Goal: Information Seeking & Learning: Learn about a topic

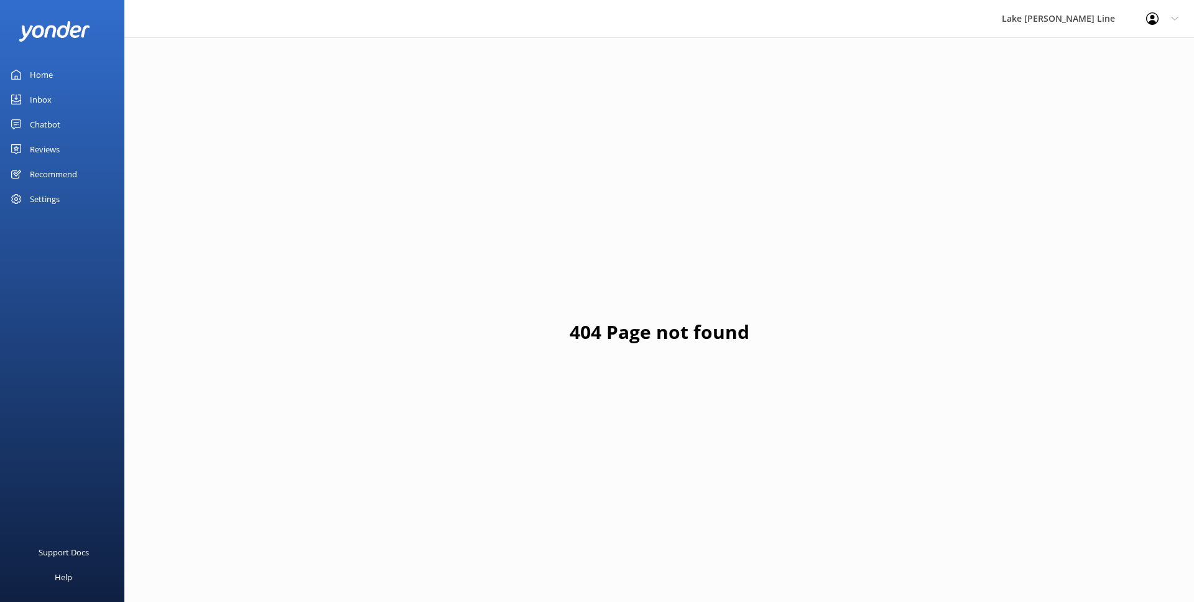
click at [58, 142] on div "Reviews" at bounding box center [45, 149] width 30 height 25
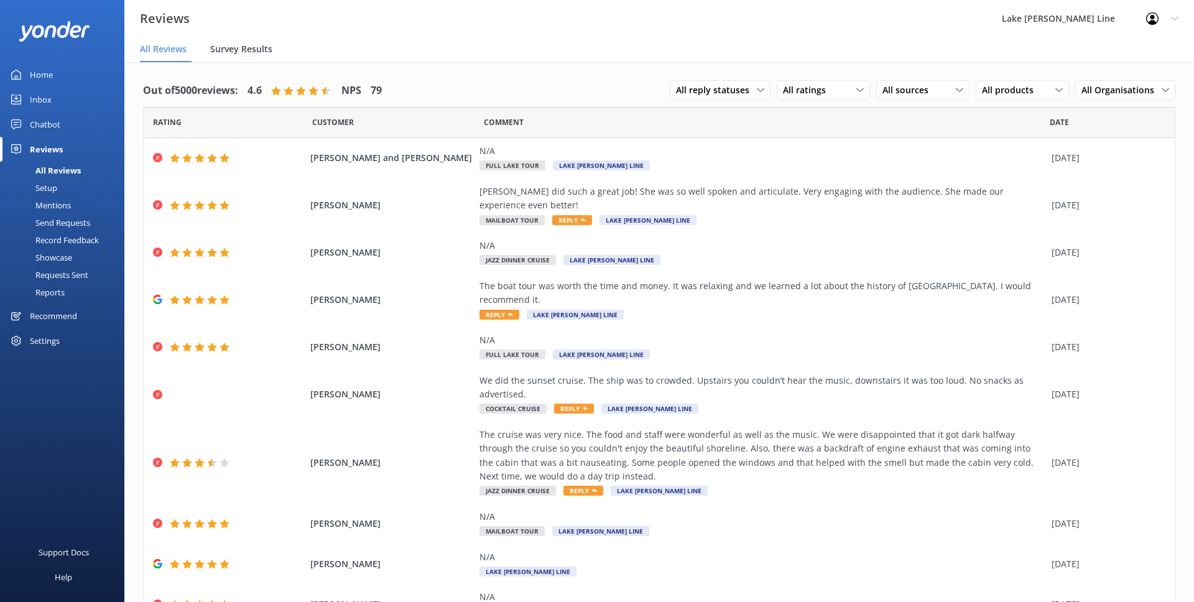
click at [263, 60] on div "Survey Results" at bounding box center [243, 49] width 67 height 25
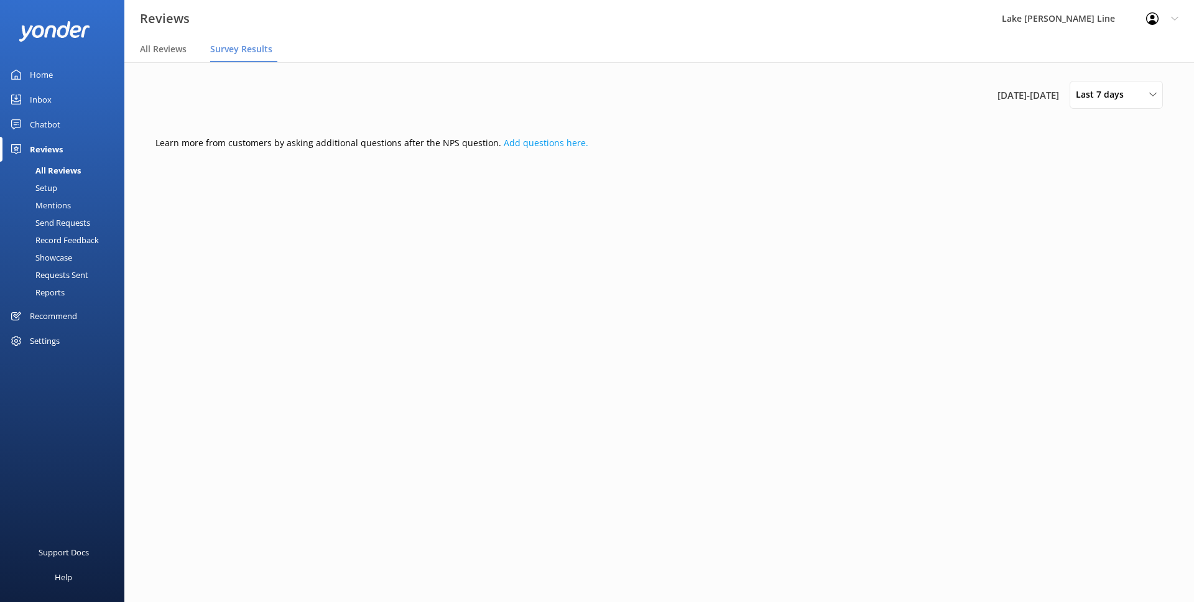
click at [50, 148] on div "Reviews" at bounding box center [46, 149] width 33 height 25
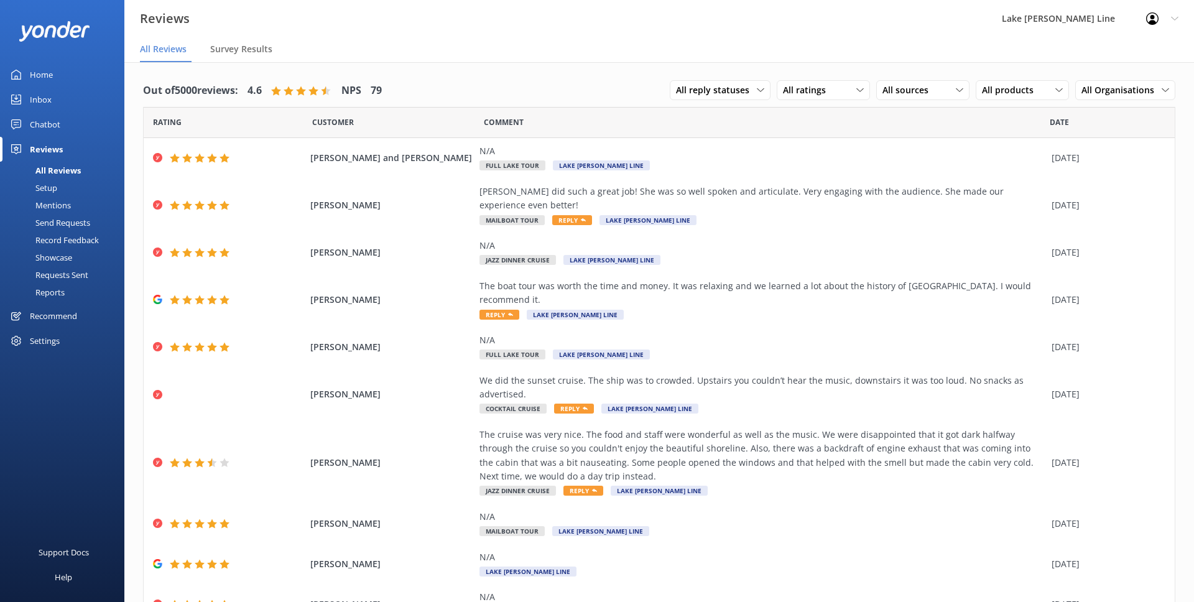
click at [49, 289] on div "Reports" at bounding box center [35, 292] width 57 height 17
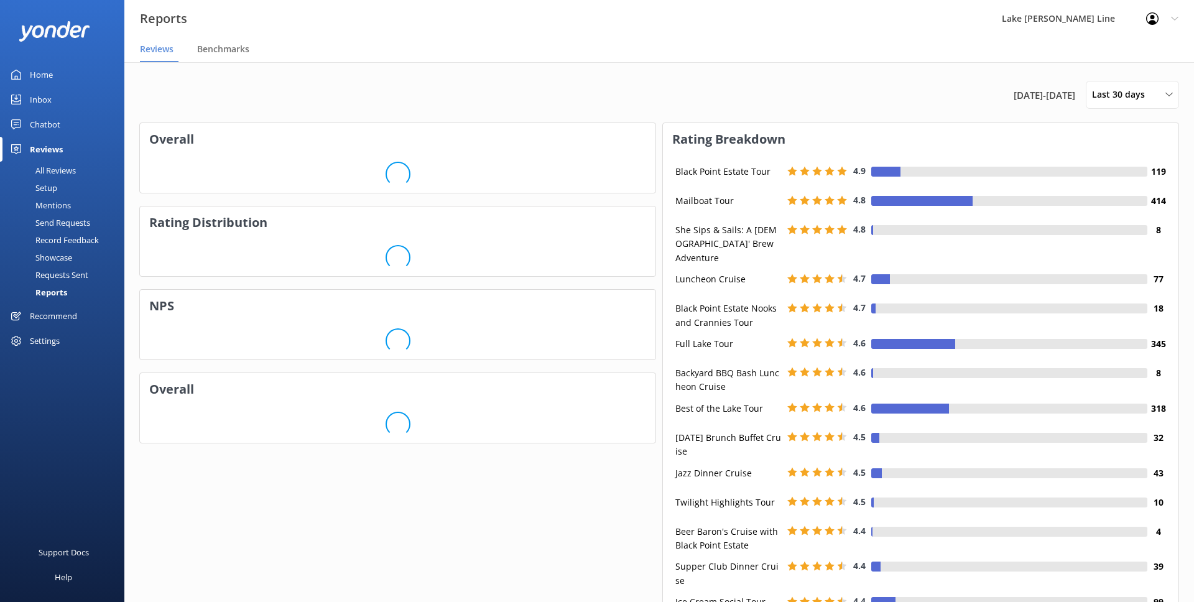
scroll to position [134, 516]
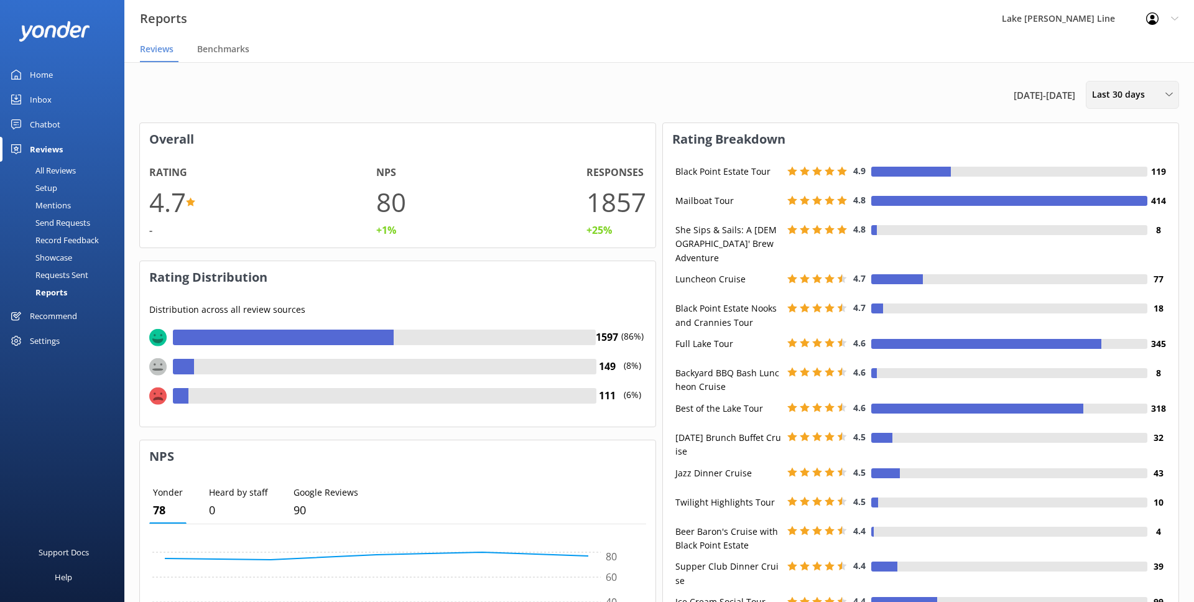
click at [1147, 103] on div "Last 30 days Last 7 days Last 30 days Last 90 days Last 180 days Custom" at bounding box center [1132, 95] width 93 height 28
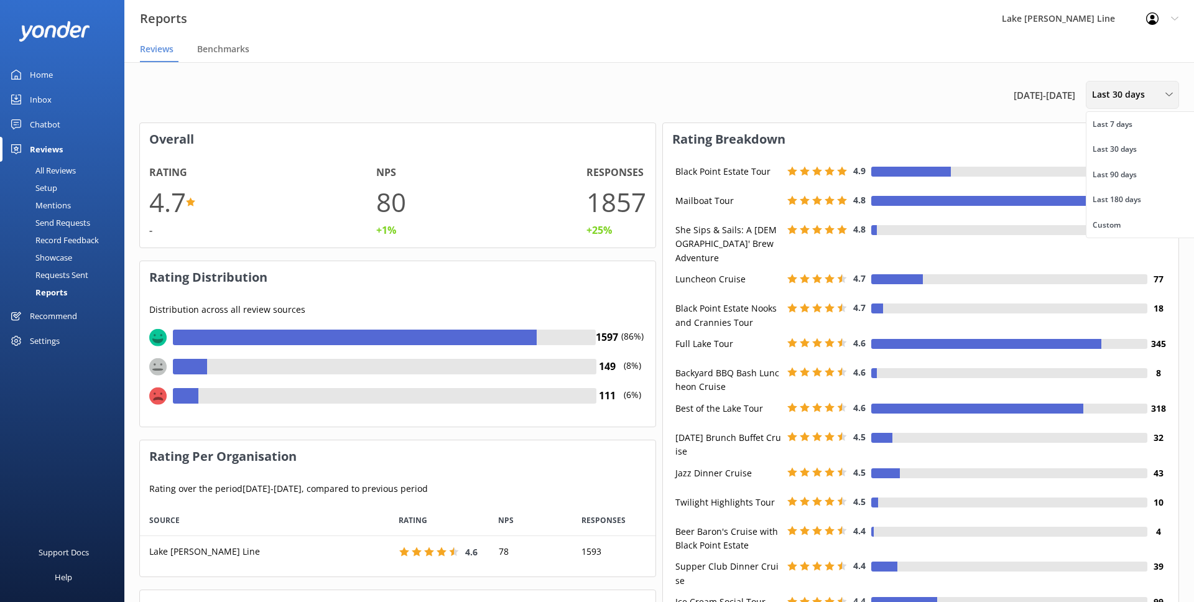
scroll to position [72, 516]
click at [1113, 230] on div "Custom" at bounding box center [1107, 225] width 28 height 12
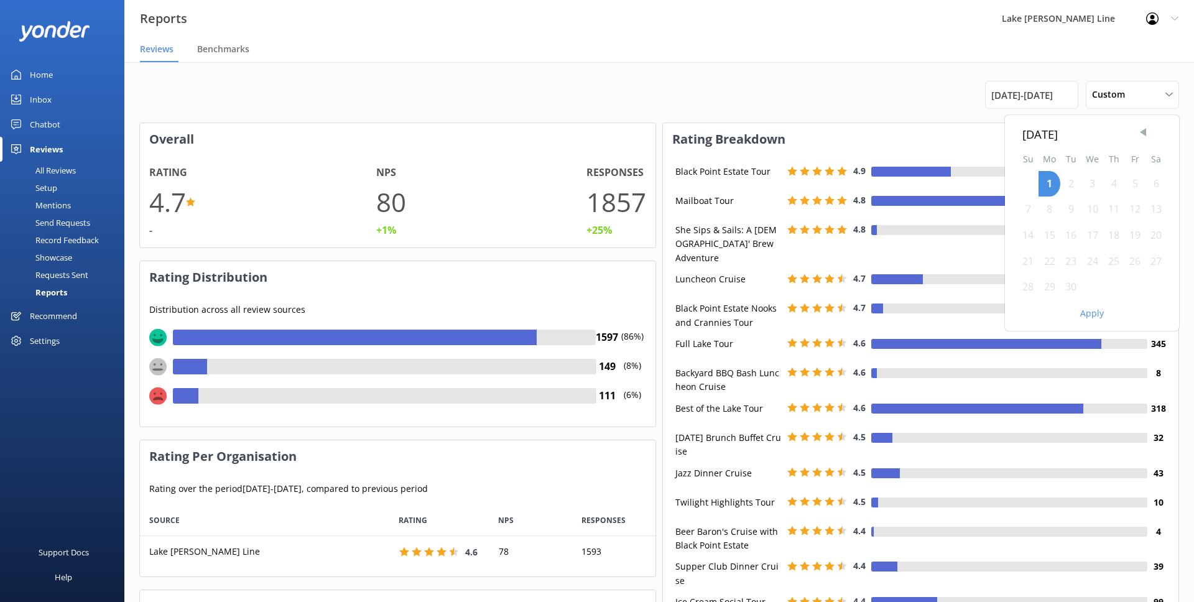
click at [1142, 129] on span "Previous Month" at bounding box center [1143, 132] width 12 height 12
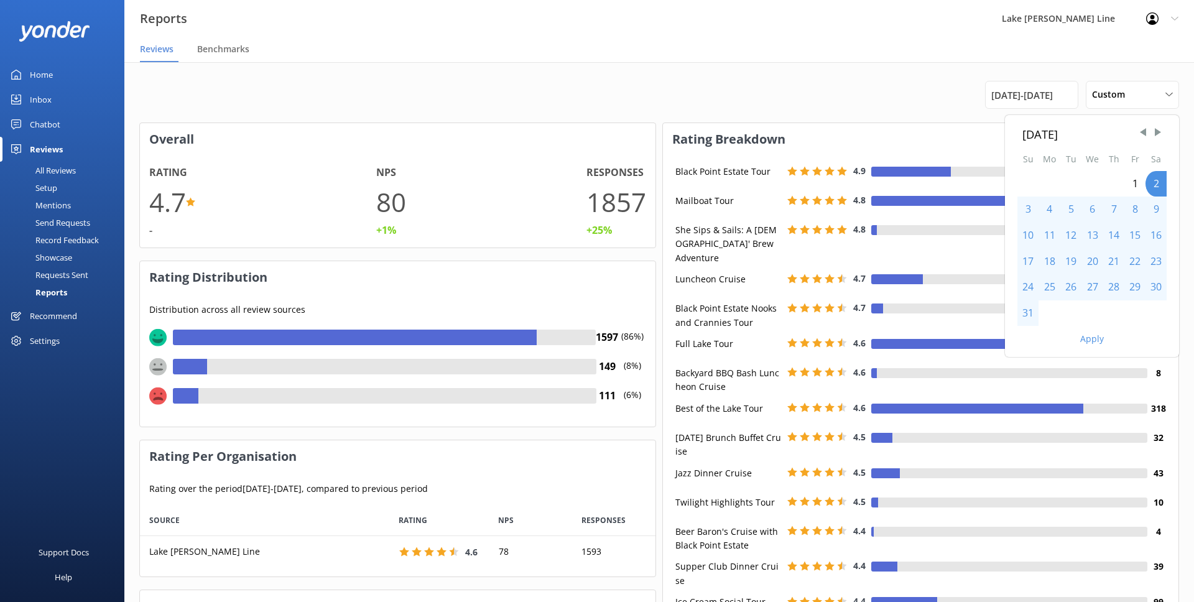
click at [1136, 185] on div "1" at bounding box center [1135, 184] width 21 height 26
click at [1091, 340] on button "Apply" at bounding box center [1092, 339] width 24 height 9
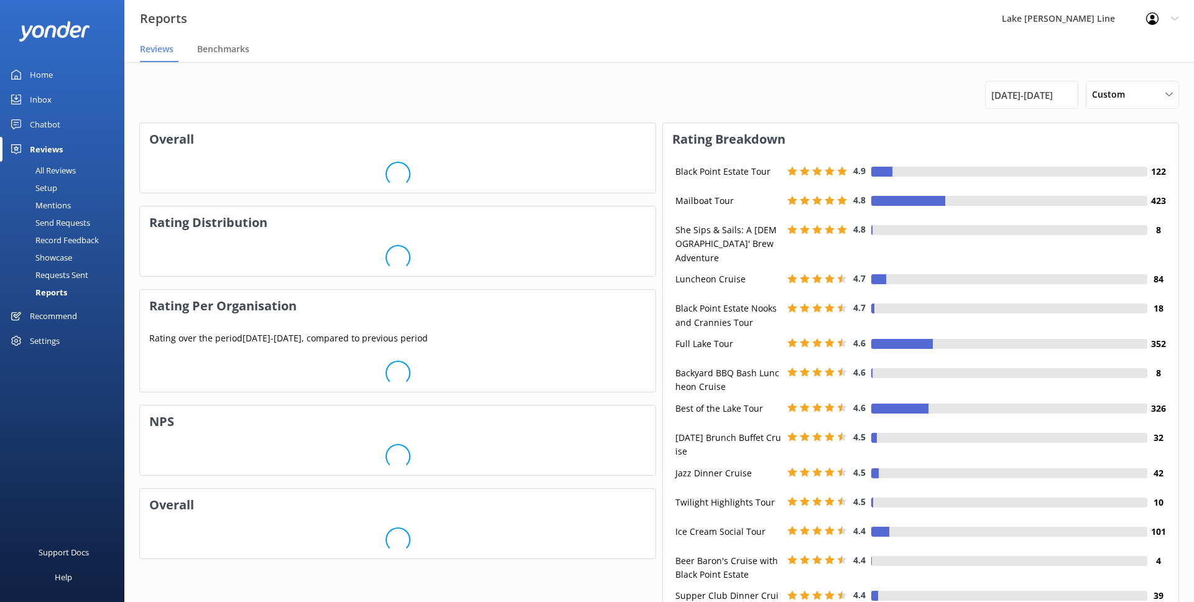
scroll to position [134, 516]
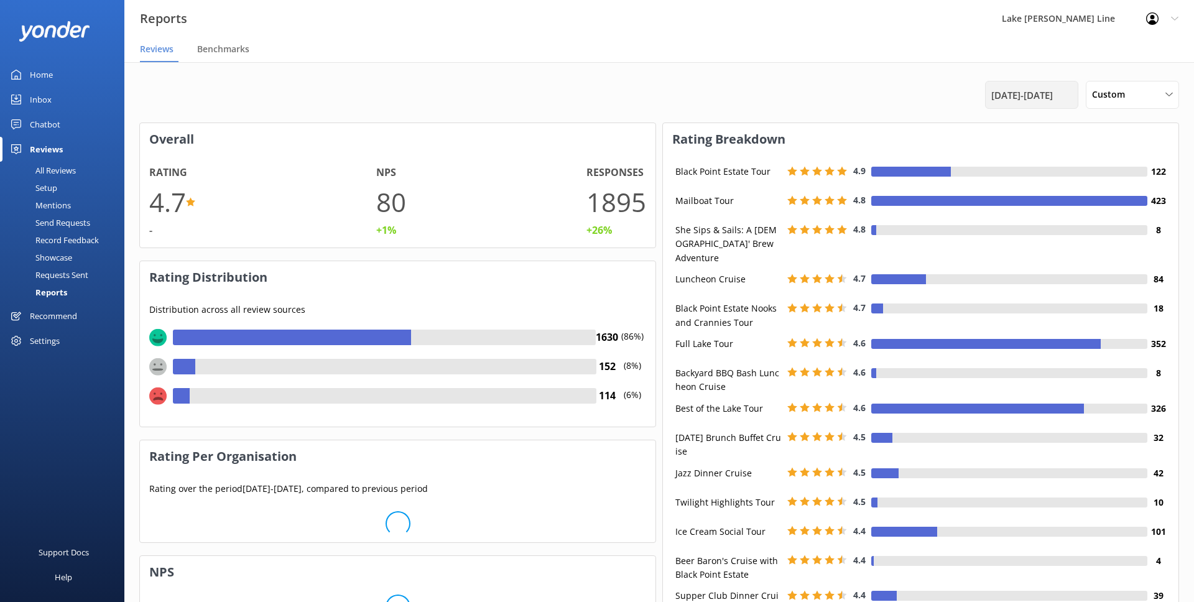
click at [1053, 98] on span "[DATE] - [DATE]" at bounding box center [1023, 95] width 62 height 15
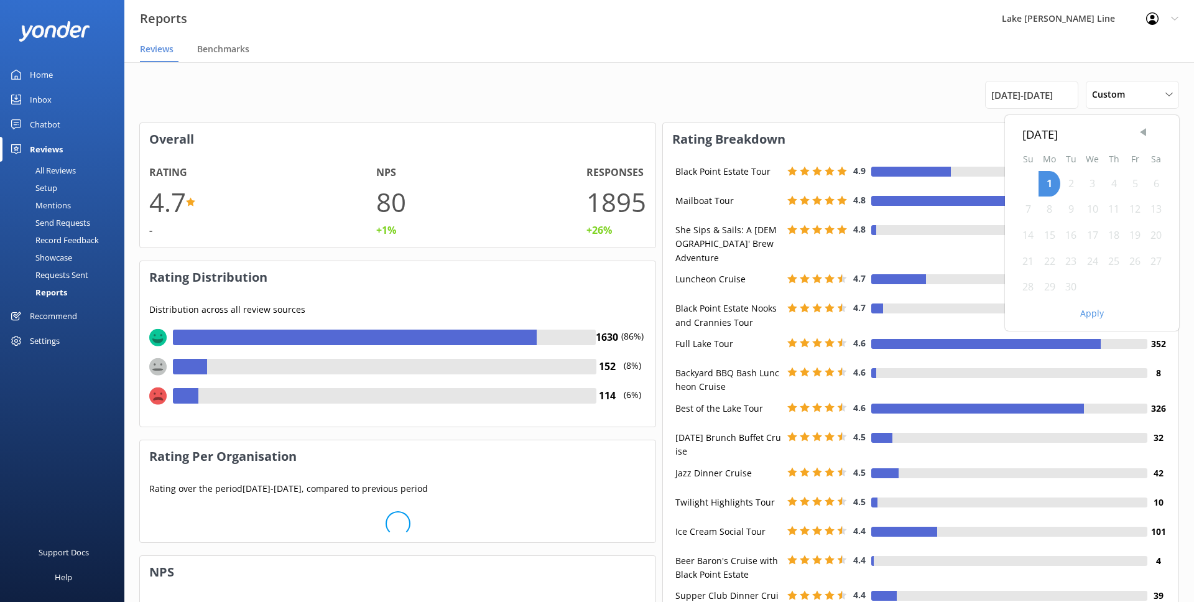
click at [1148, 136] on span "Previous Month" at bounding box center [1143, 132] width 12 height 12
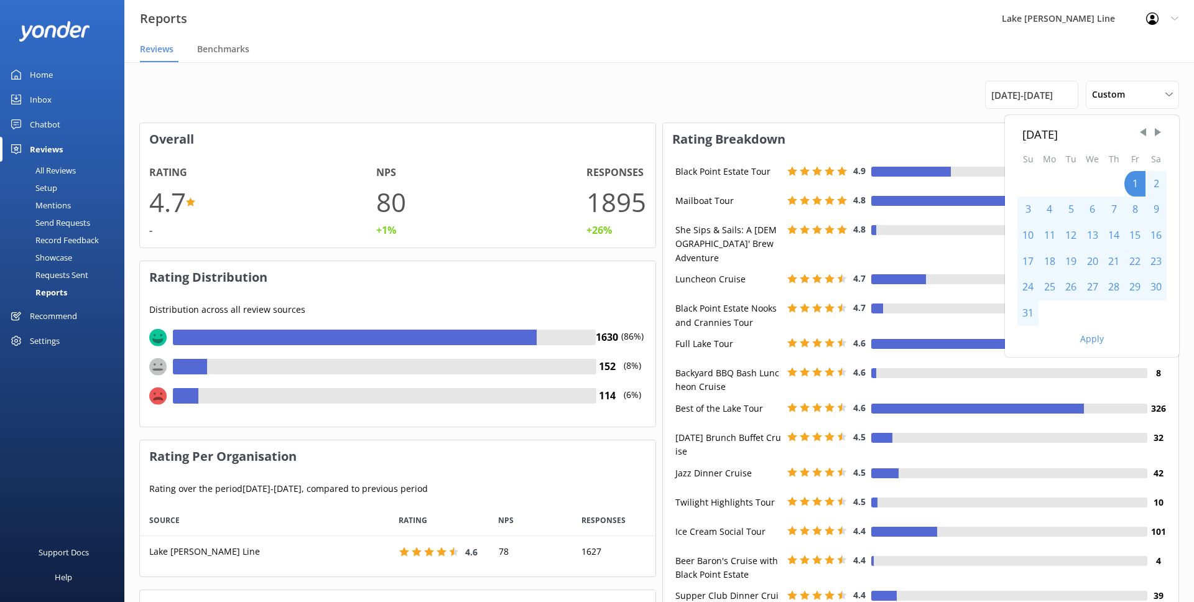
scroll to position [72, 516]
click at [1028, 316] on div "31" at bounding box center [1028, 313] width 21 height 26
click at [1096, 335] on button "Apply" at bounding box center [1092, 339] width 24 height 9
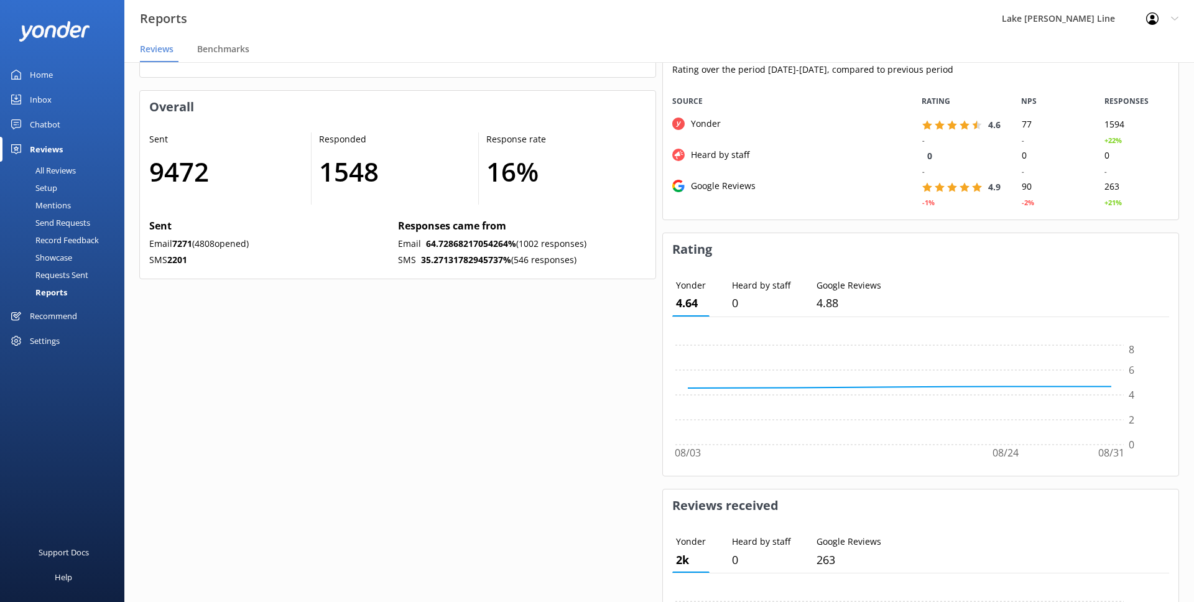
scroll to position [732, 0]
